Goal: Task Accomplishment & Management: Use online tool/utility

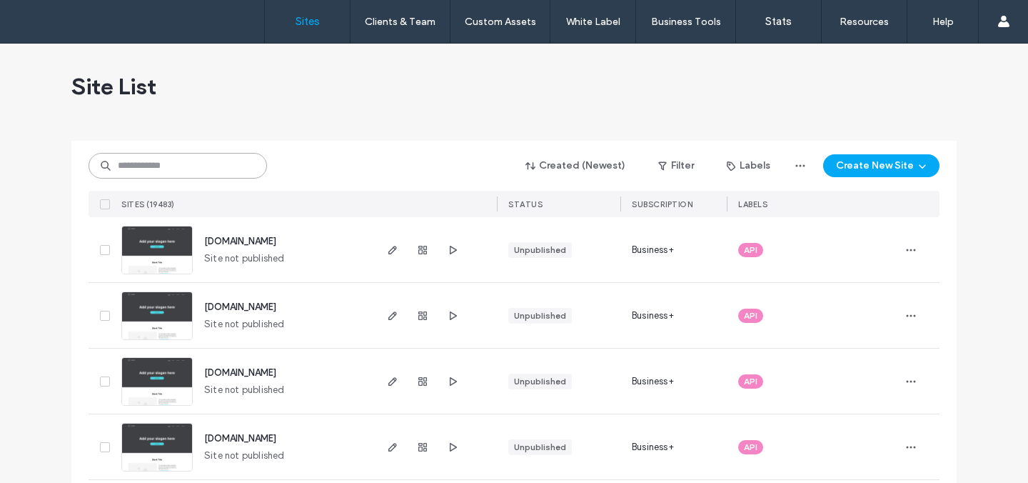
click at [193, 161] on input at bounding box center [178, 166] width 179 height 26
paste input "********"
type input "********"
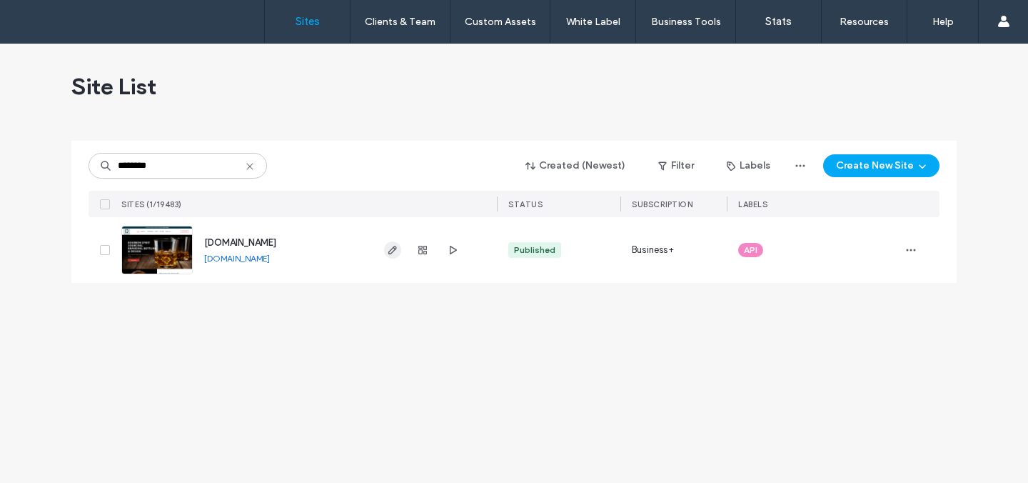
type input "********"
click at [388, 250] on icon "button" at bounding box center [392, 249] width 11 height 11
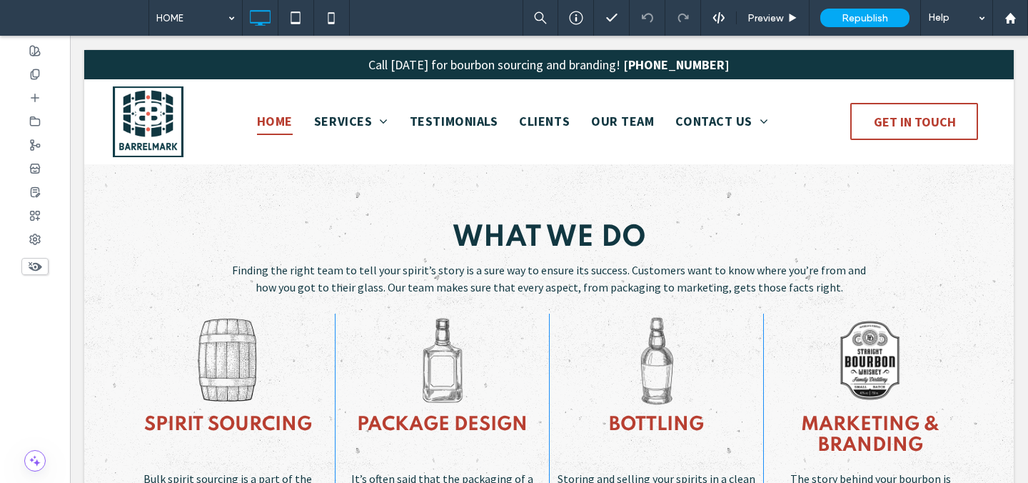
scroll to position [910, 0]
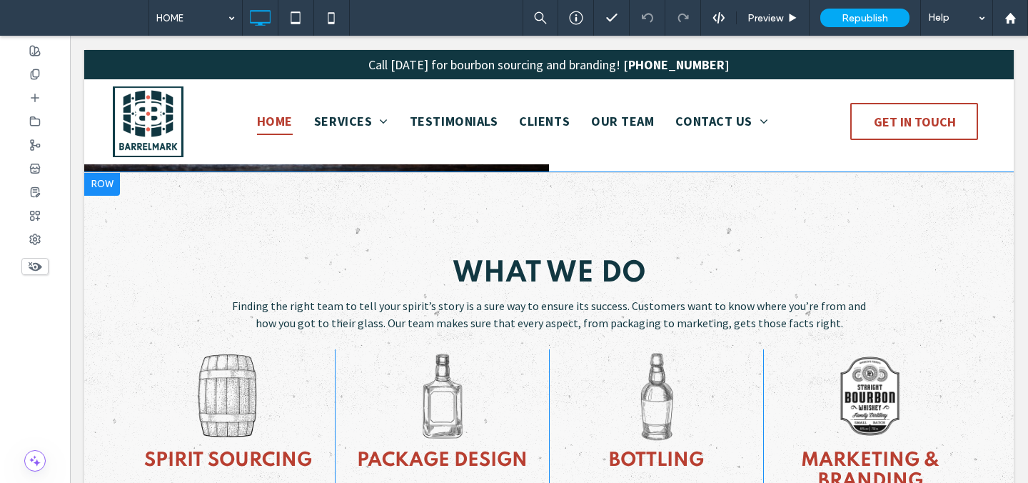
click at [104, 186] on div at bounding box center [102, 184] width 36 height 23
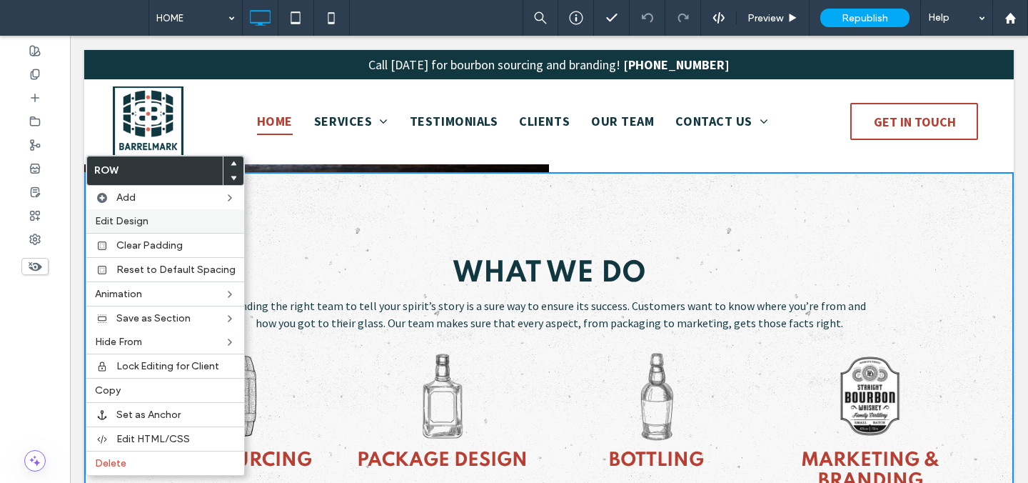
click at [129, 221] on span "Edit Design" at bounding box center [122, 221] width 54 height 12
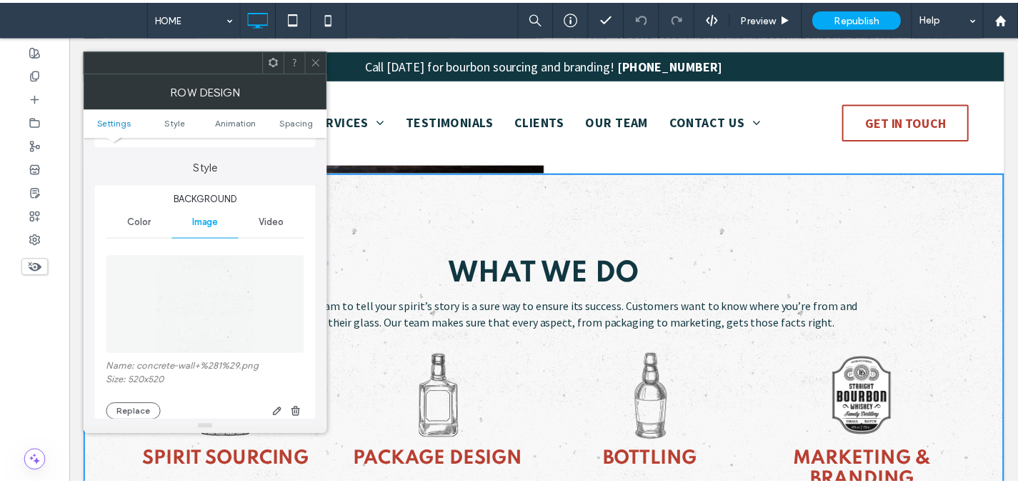
scroll to position [121, 0]
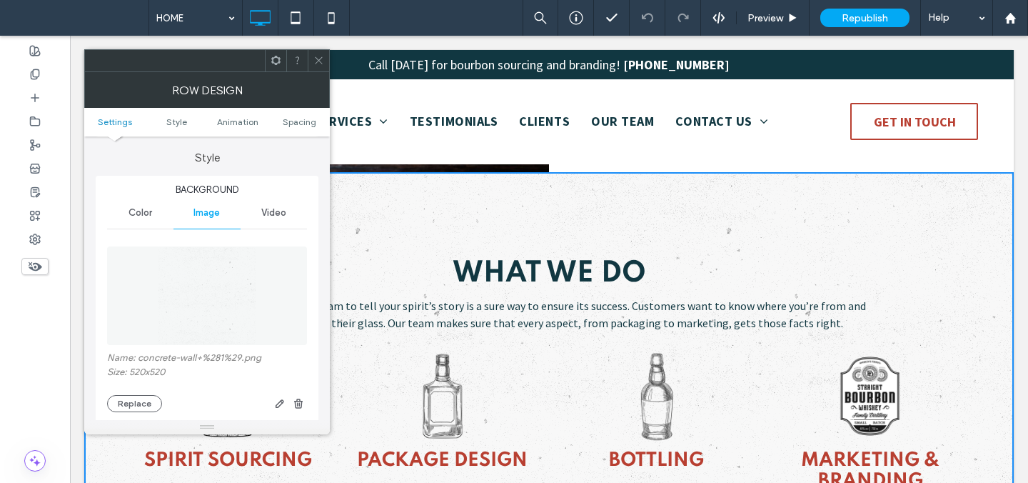
click at [320, 61] on icon at bounding box center [318, 60] width 11 height 11
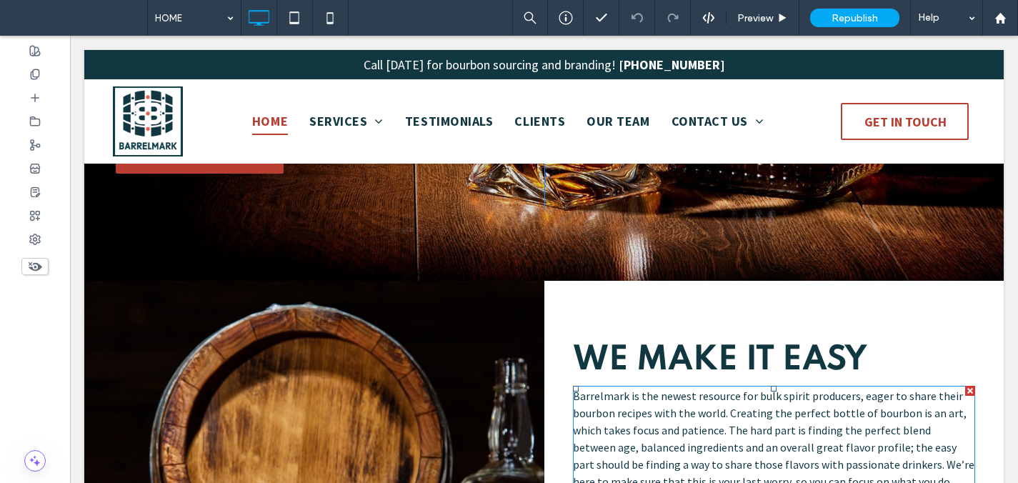
scroll to position [0, 0]
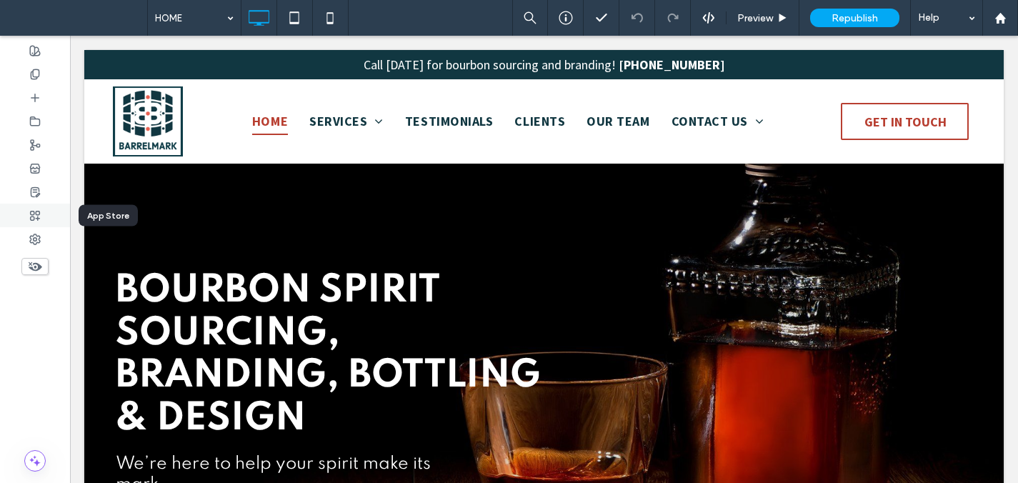
click at [39, 212] on use at bounding box center [35, 215] width 9 height 9
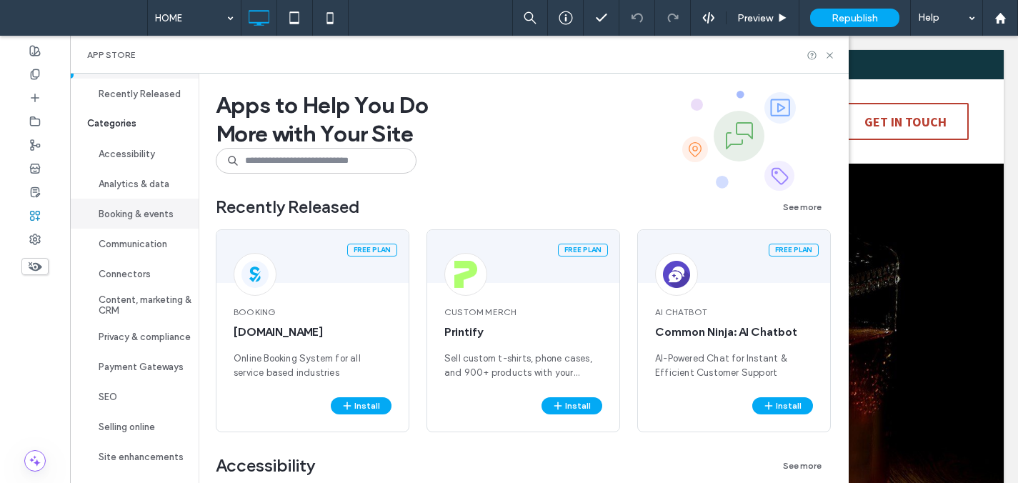
scroll to position [76, 0]
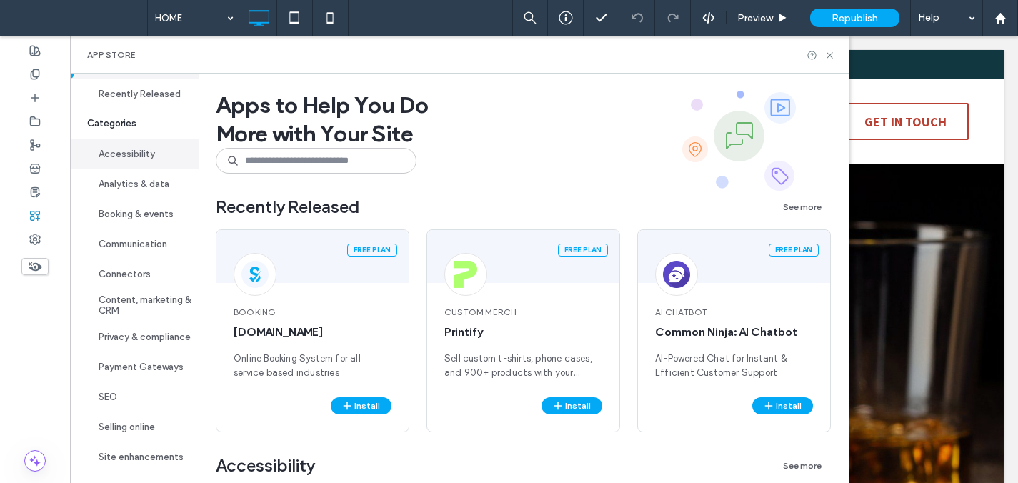
click at [132, 148] on button "Accessibility" at bounding box center [134, 154] width 129 height 30
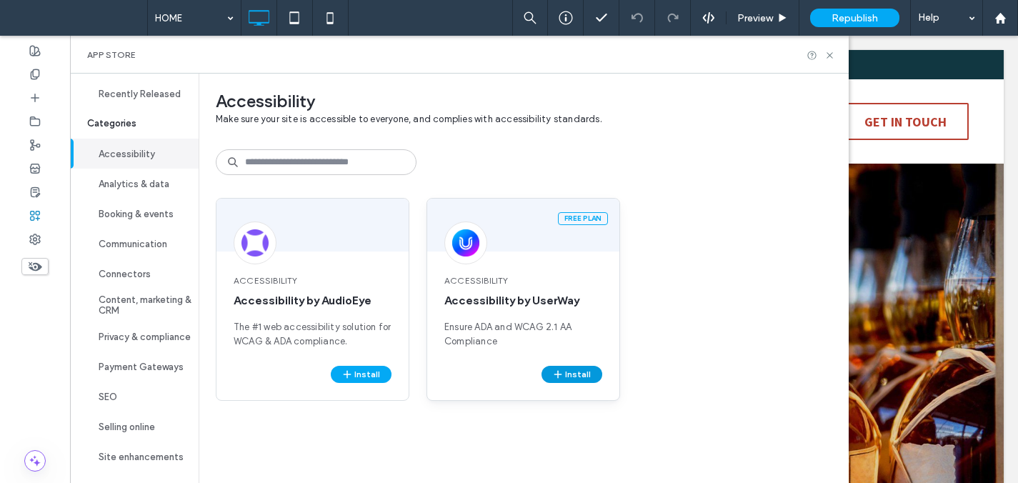
click at [576, 373] on button "Install" at bounding box center [571, 374] width 61 height 17
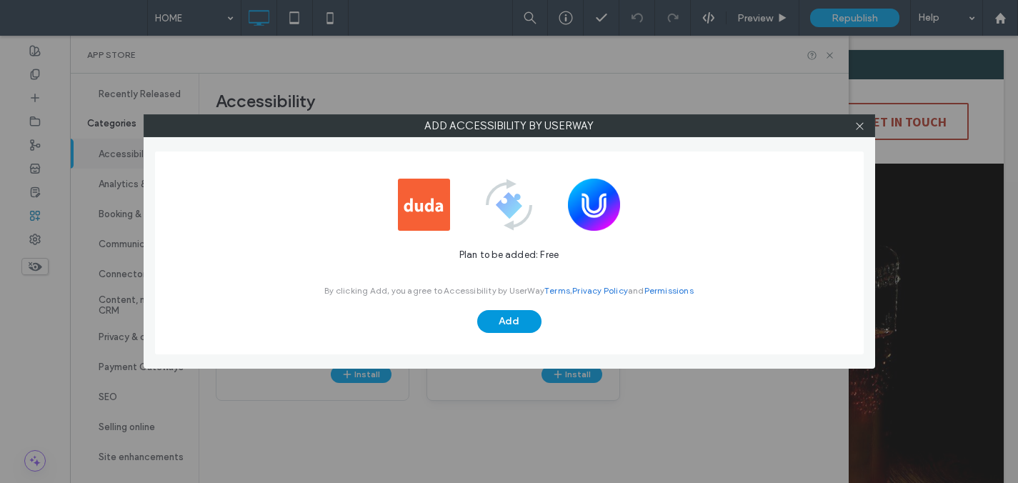
click at [514, 321] on button "Add" at bounding box center [509, 321] width 64 height 23
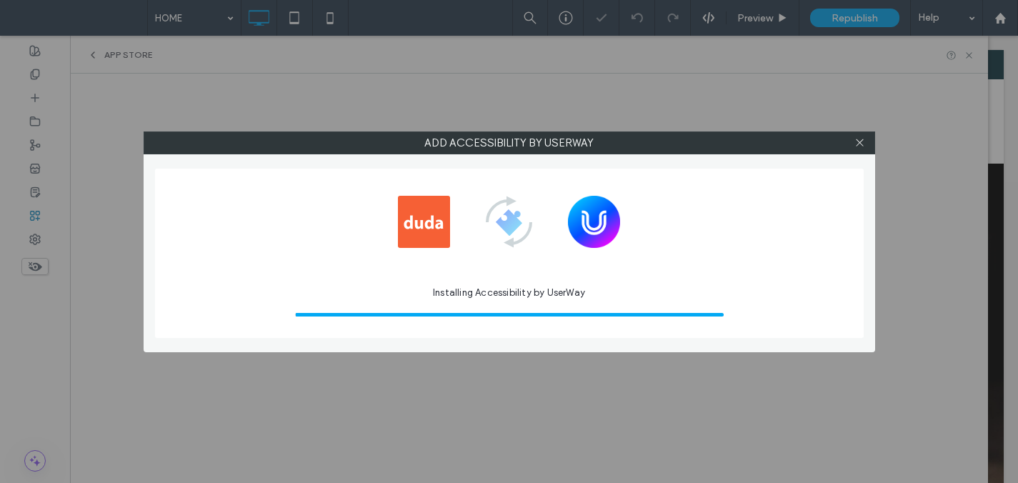
scroll to position [0, 0]
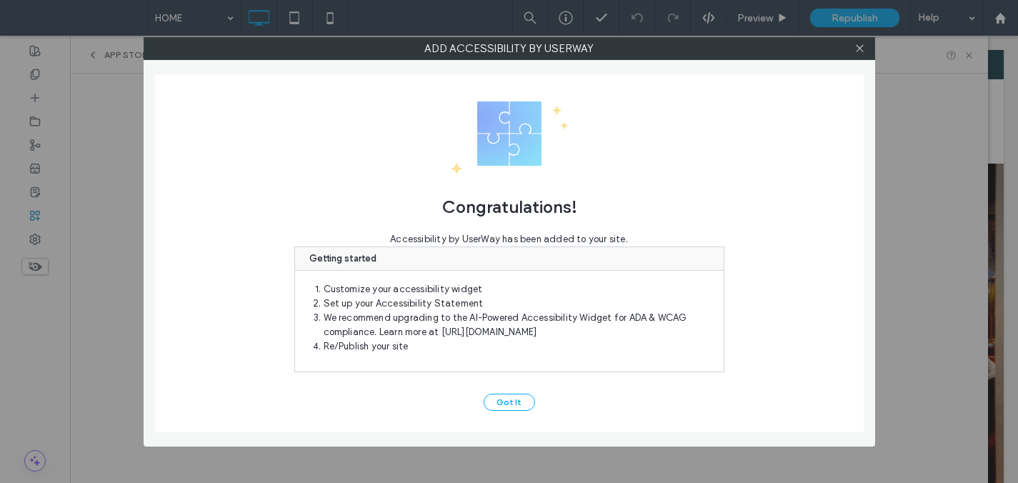
drag, startPoint x: 518, startPoint y: 401, endPoint x: 529, endPoint y: 370, distance: 33.4
click at [518, 401] on button "Got It" at bounding box center [508, 401] width 51 height 17
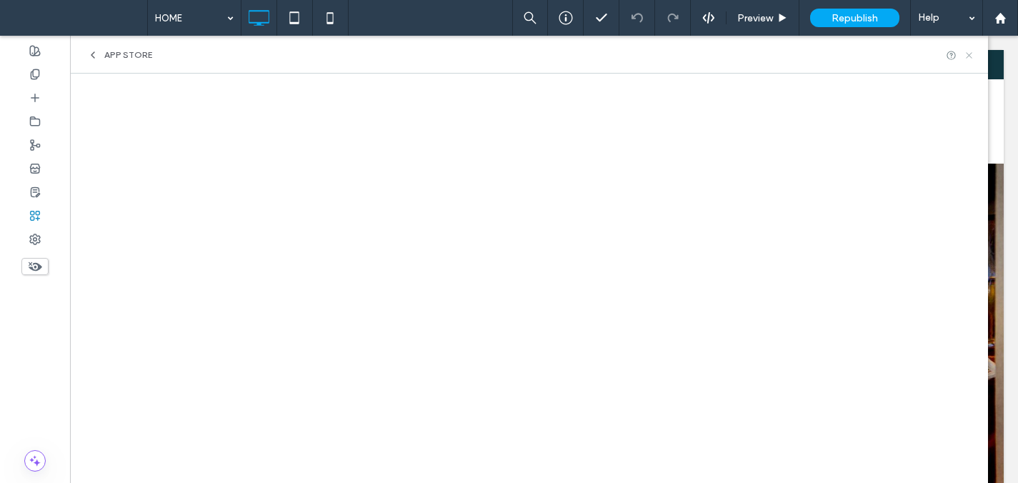
click at [968, 54] on use at bounding box center [968, 55] width 6 height 6
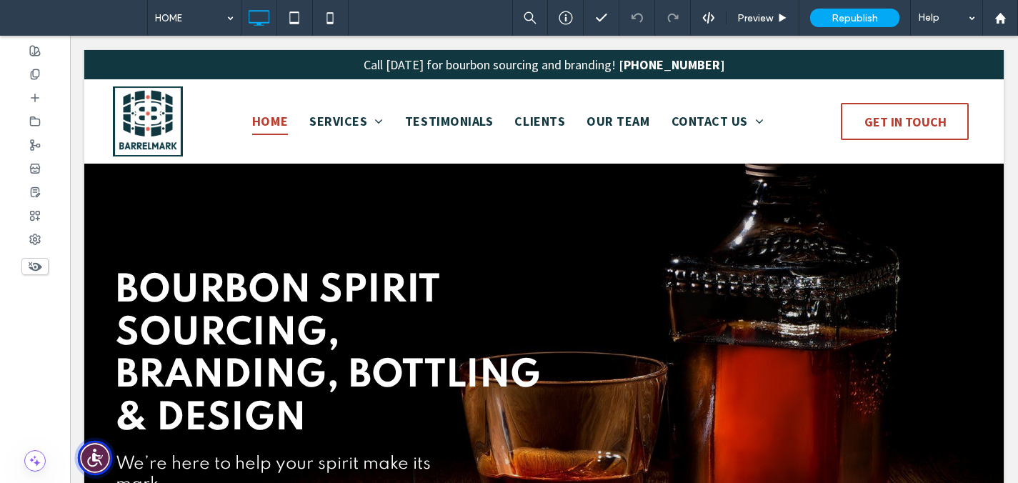
click at [97, 457] on img "Accessibility Menu" at bounding box center [95, 458] width 34 height 34
click at [41, 214] on div at bounding box center [35, 216] width 70 height 24
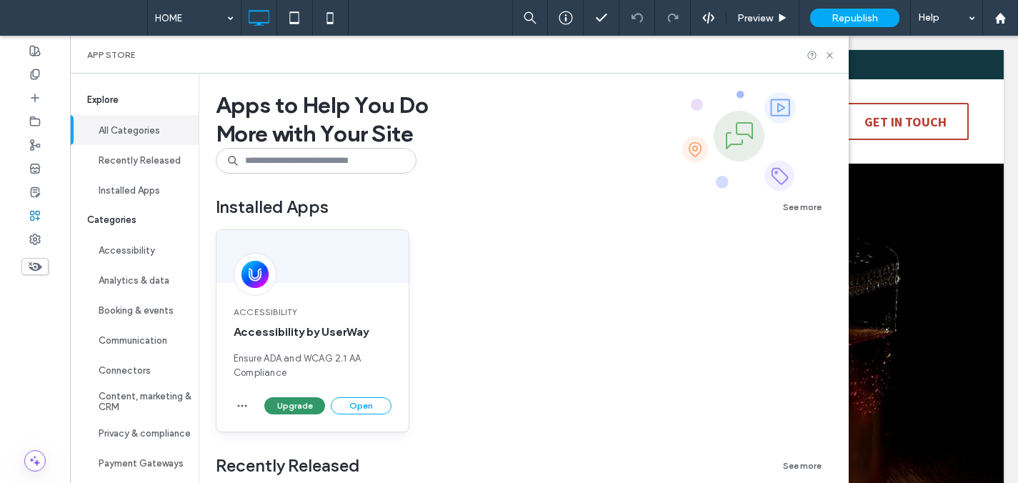
click at [306, 403] on button "Upgrade" at bounding box center [294, 405] width 61 height 17
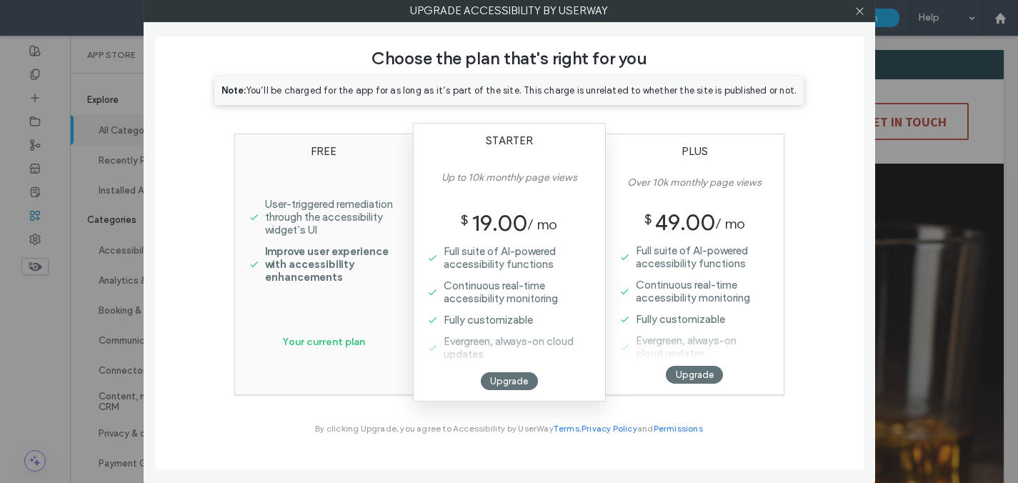
click at [855, 12] on icon at bounding box center [859, 11] width 11 height 11
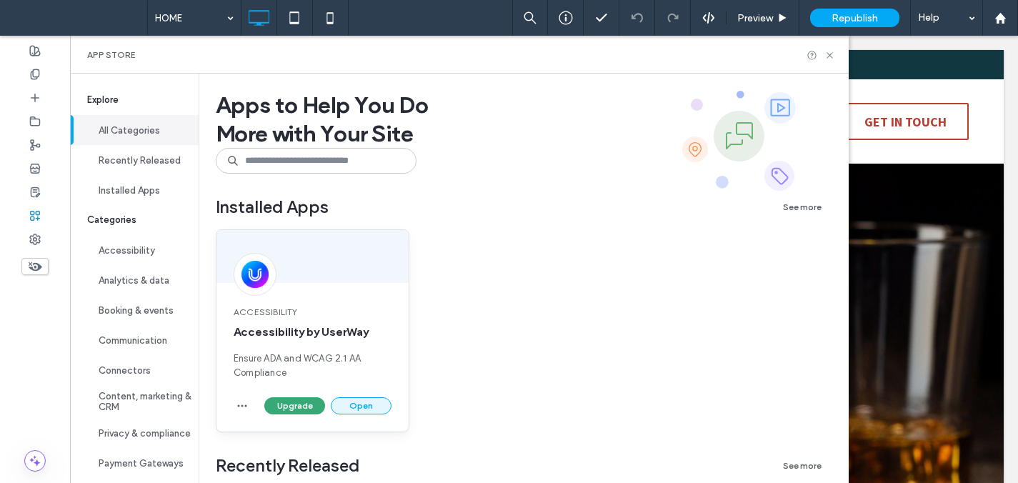
click at [369, 411] on button "Open" at bounding box center [361, 405] width 61 height 17
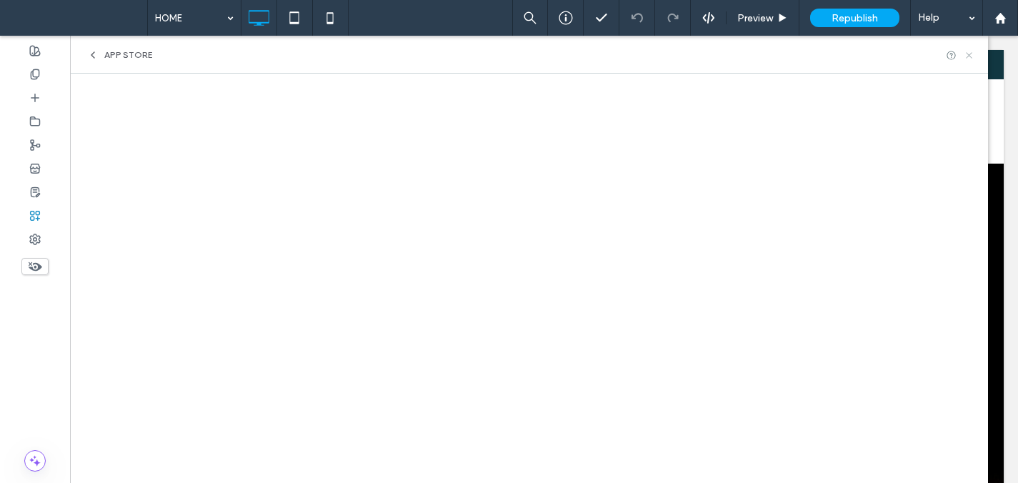
click at [968, 54] on use at bounding box center [968, 55] width 6 height 6
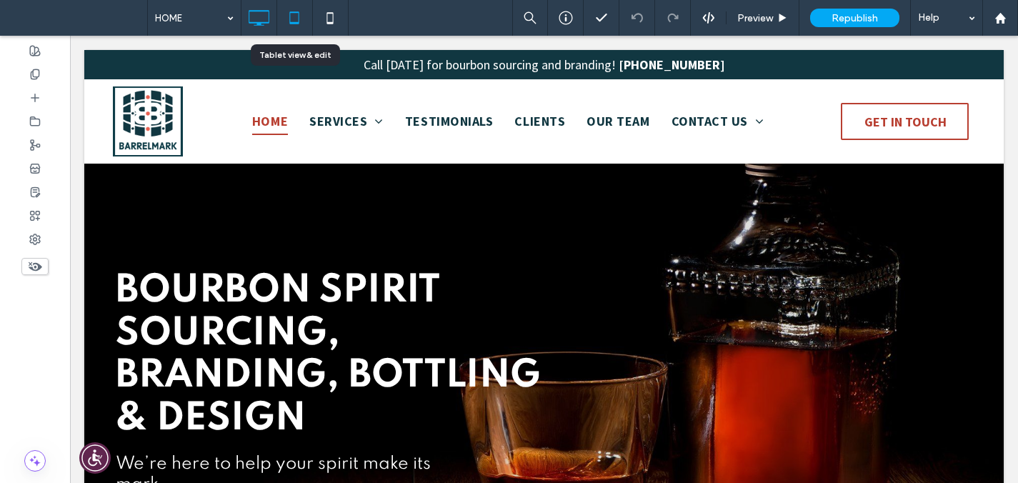
click at [289, 14] on icon at bounding box center [294, 18] width 29 height 29
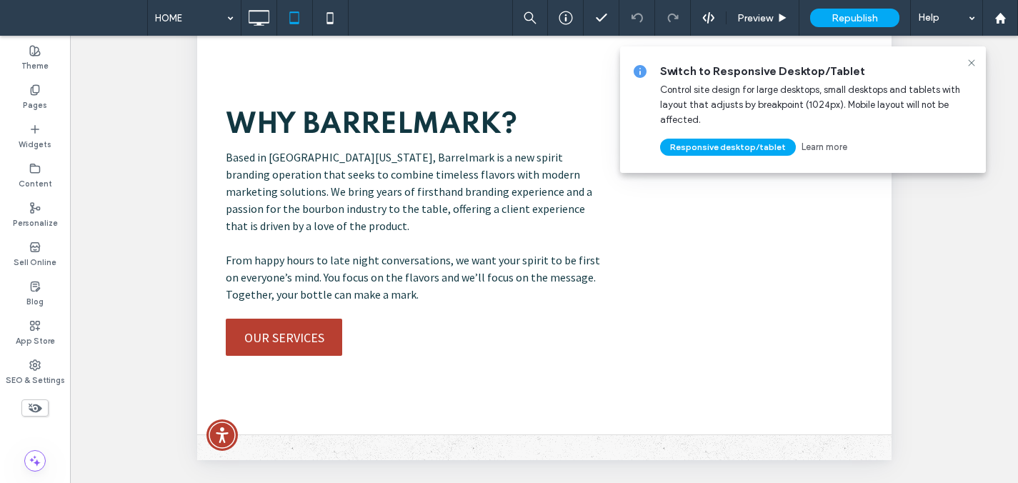
scroll to position [1510, 0]
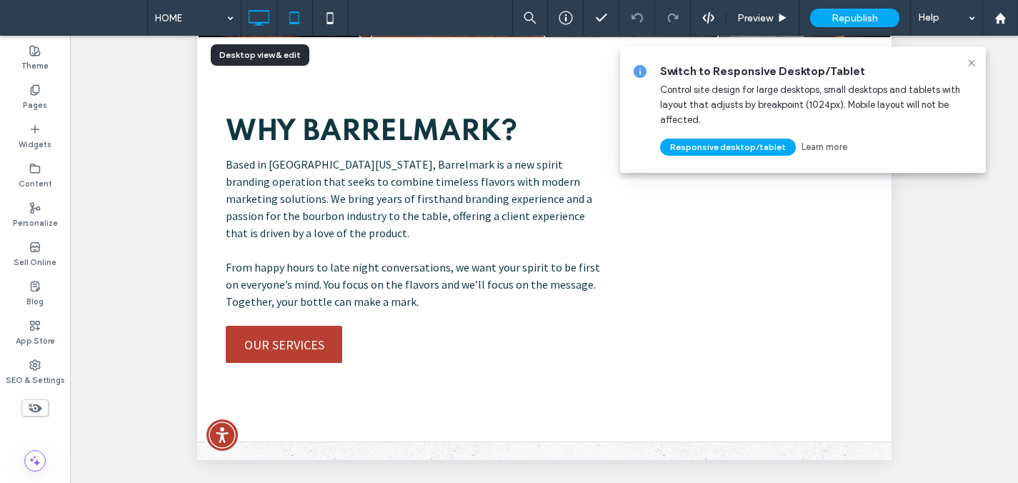
click at [261, 16] on icon at bounding box center [258, 18] width 29 height 29
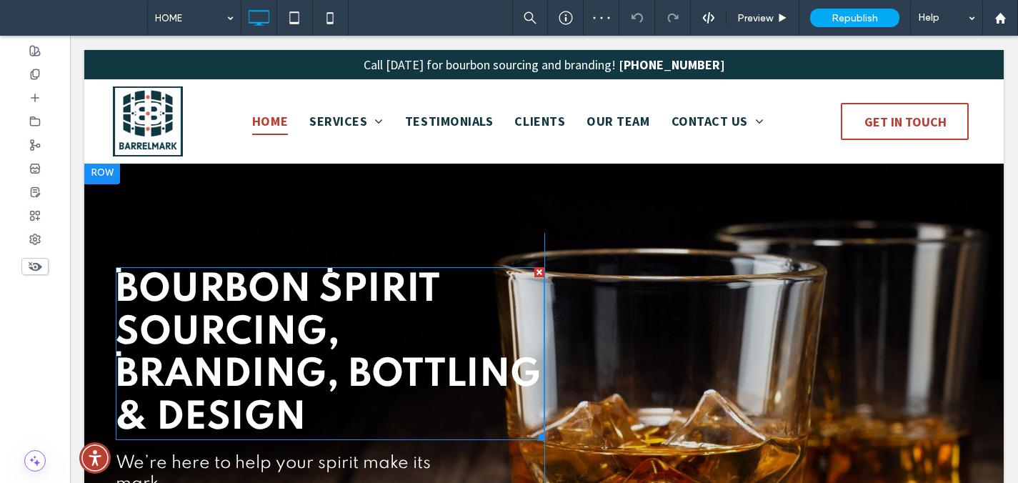
scroll to position [0, 0]
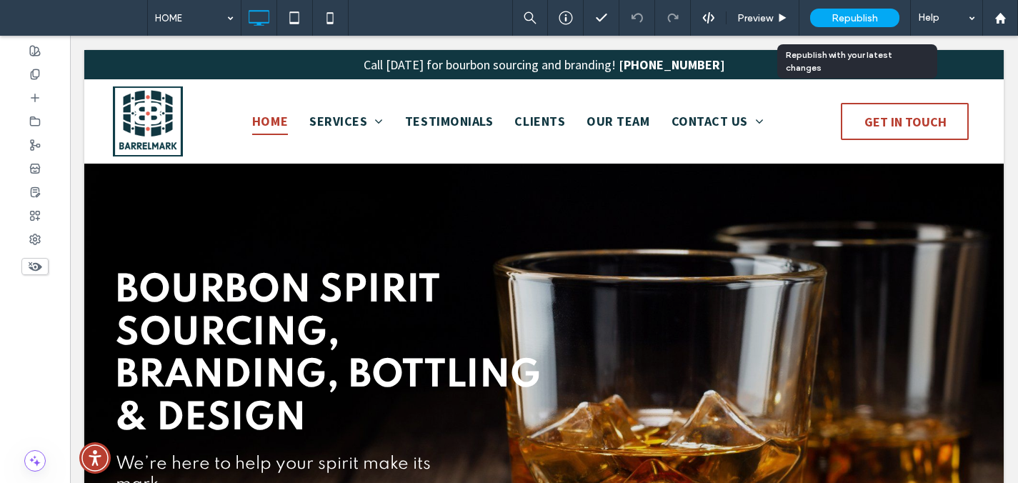
click at [857, 16] on span "Republish" at bounding box center [854, 18] width 46 height 12
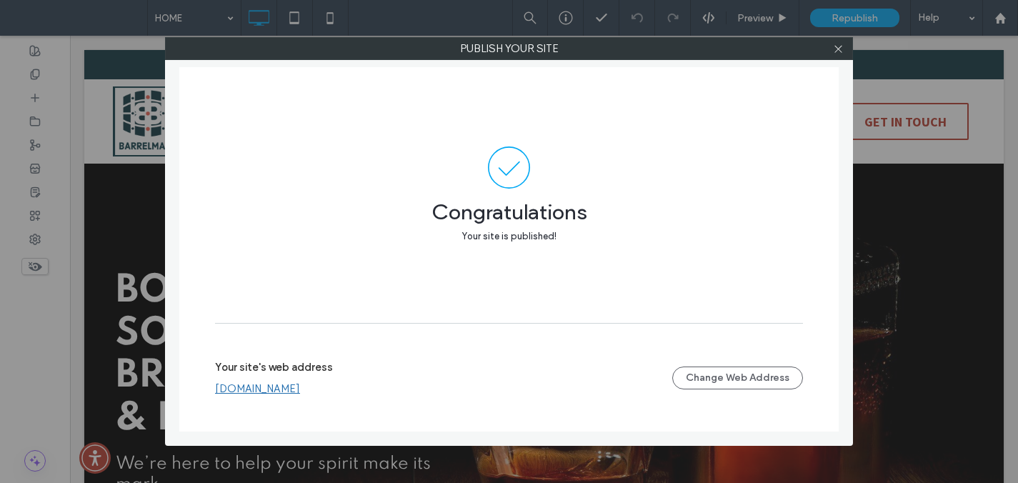
click at [300, 389] on link "www.thebourbonbrokerage.com" at bounding box center [257, 388] width 85 height 13
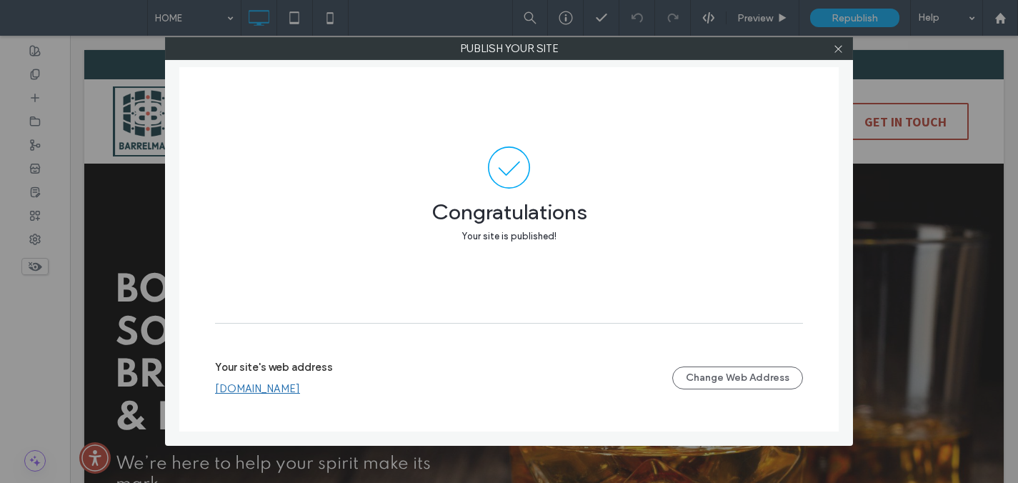
drag, startPoint x: 841, startPoint y: 51, endPoint x: 913, endPoint y: 37, distance: 72.7
click at [841, 51] on icon at bounding box center [838, 49] width 11 height 11
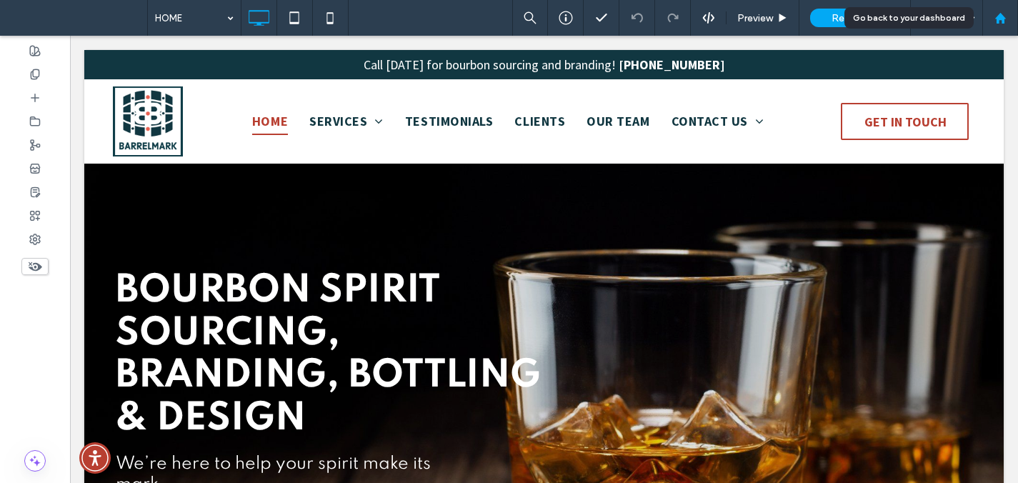
click at [1003, 17] on use at bounding box center [999, 17] width 11 height 11
